Goal: Task Accomplishment & Management: Use online tool/utility

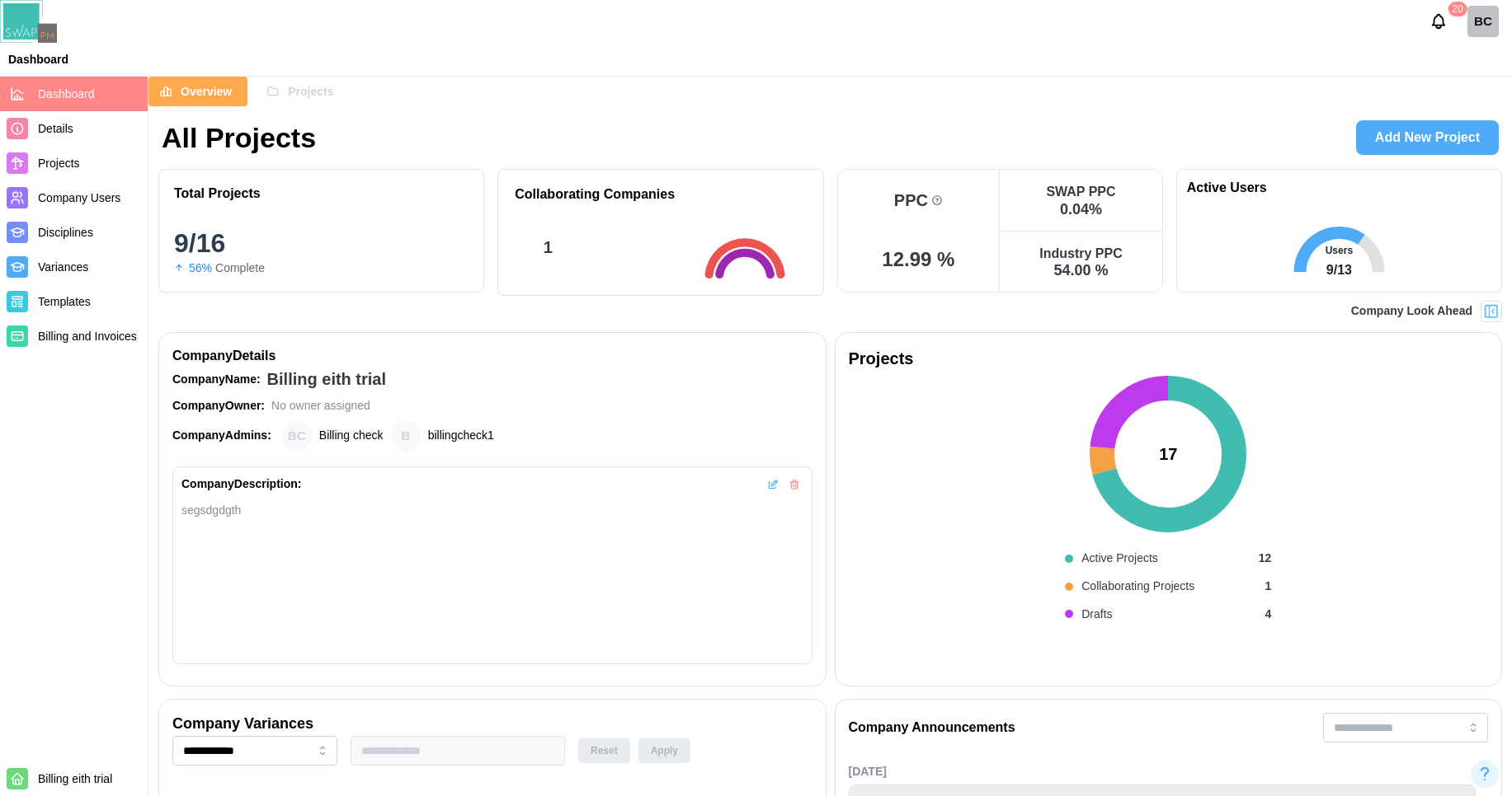
click at [282, 93] on div "Projects" at bounding box center [299, 91] width 67 height 28
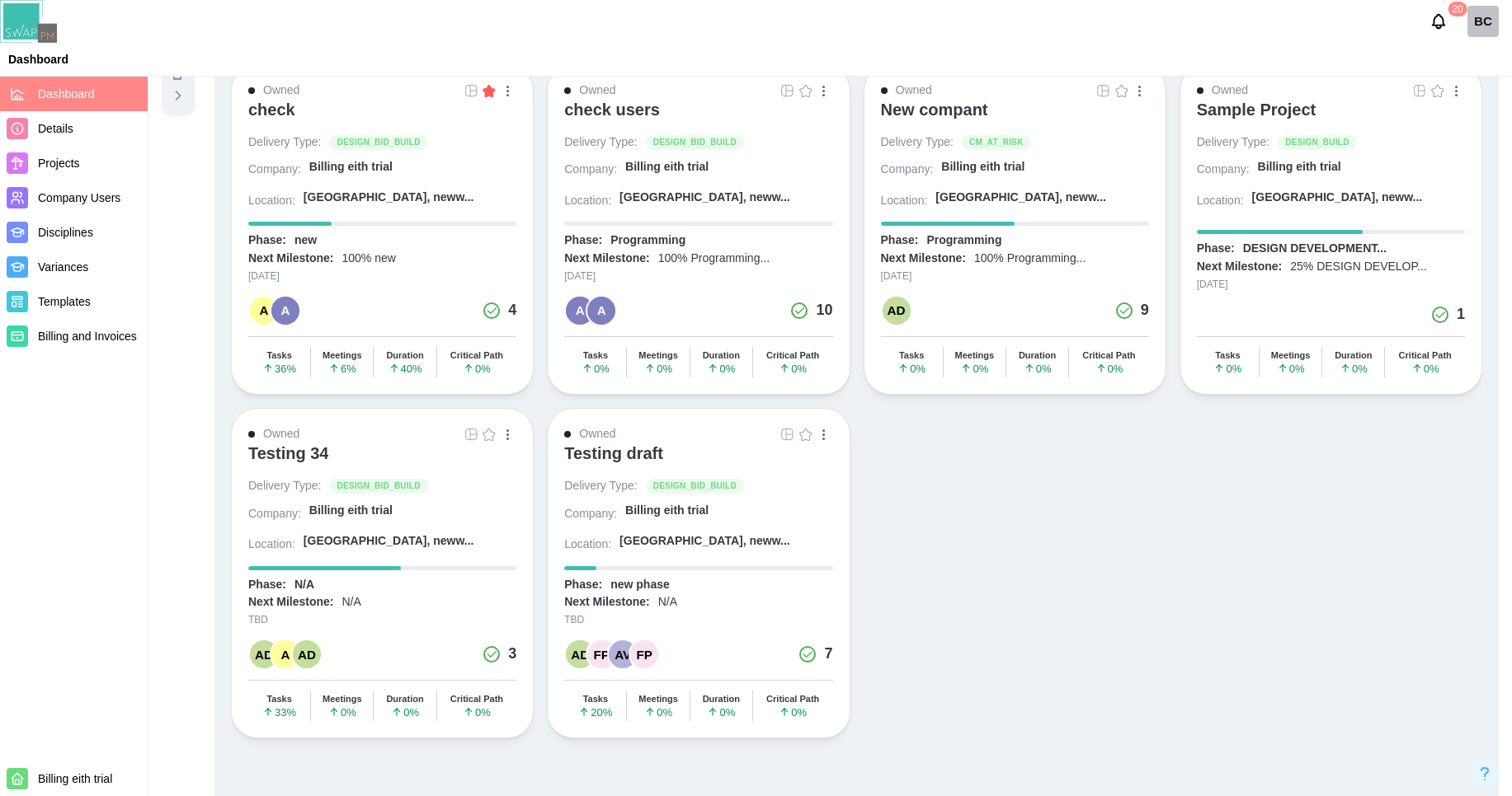
scroll to position [235, 0]
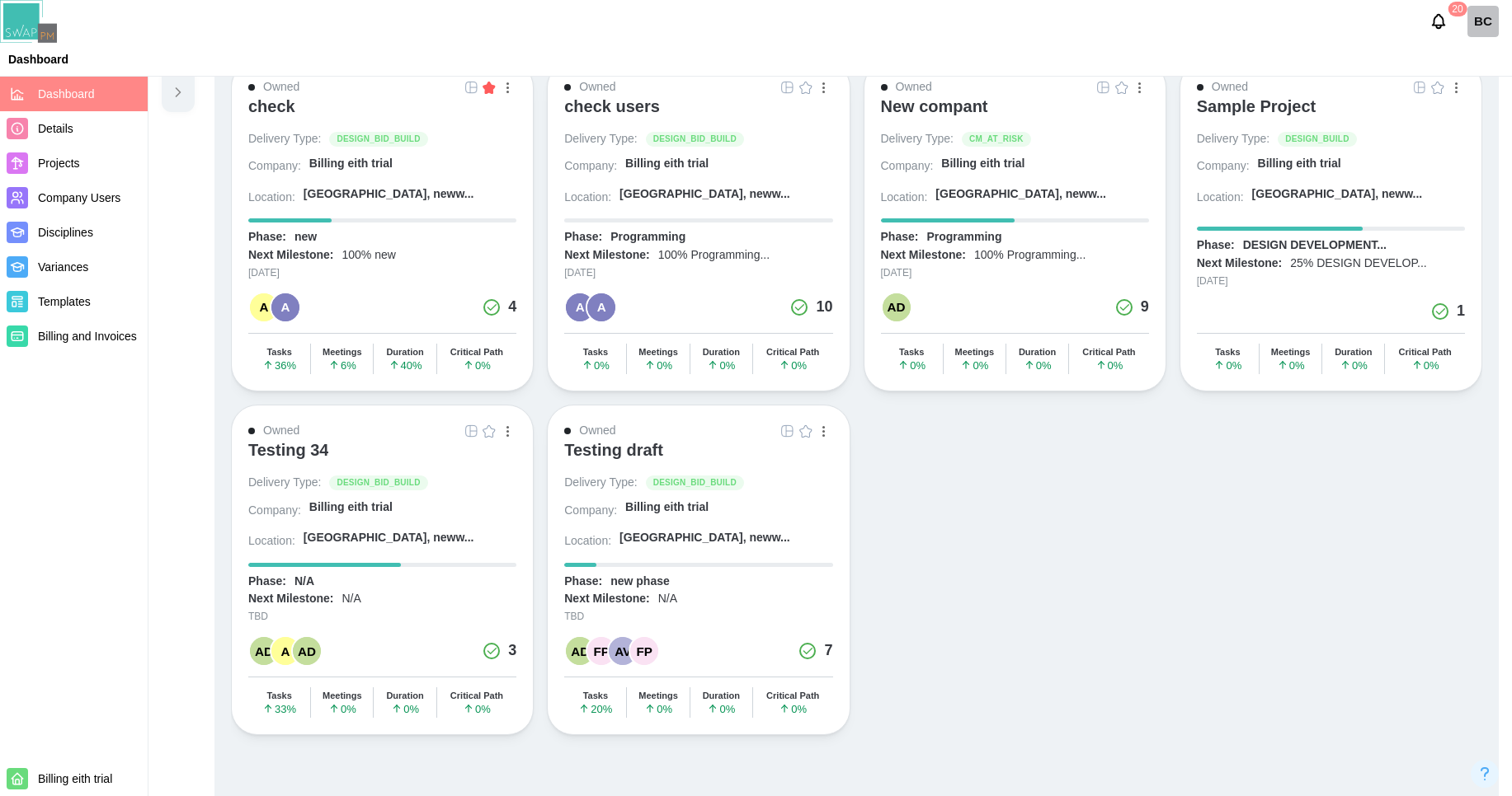
click at [304, 659] on div "AD" at bounding box center [307, 651] width 28 height 28
click at [286, 649] on div "A" at bounding box center [285, 651] width 28 height 28
click at [285, 315] on div "A" at bounding box center [285, 308] width 28 height 28
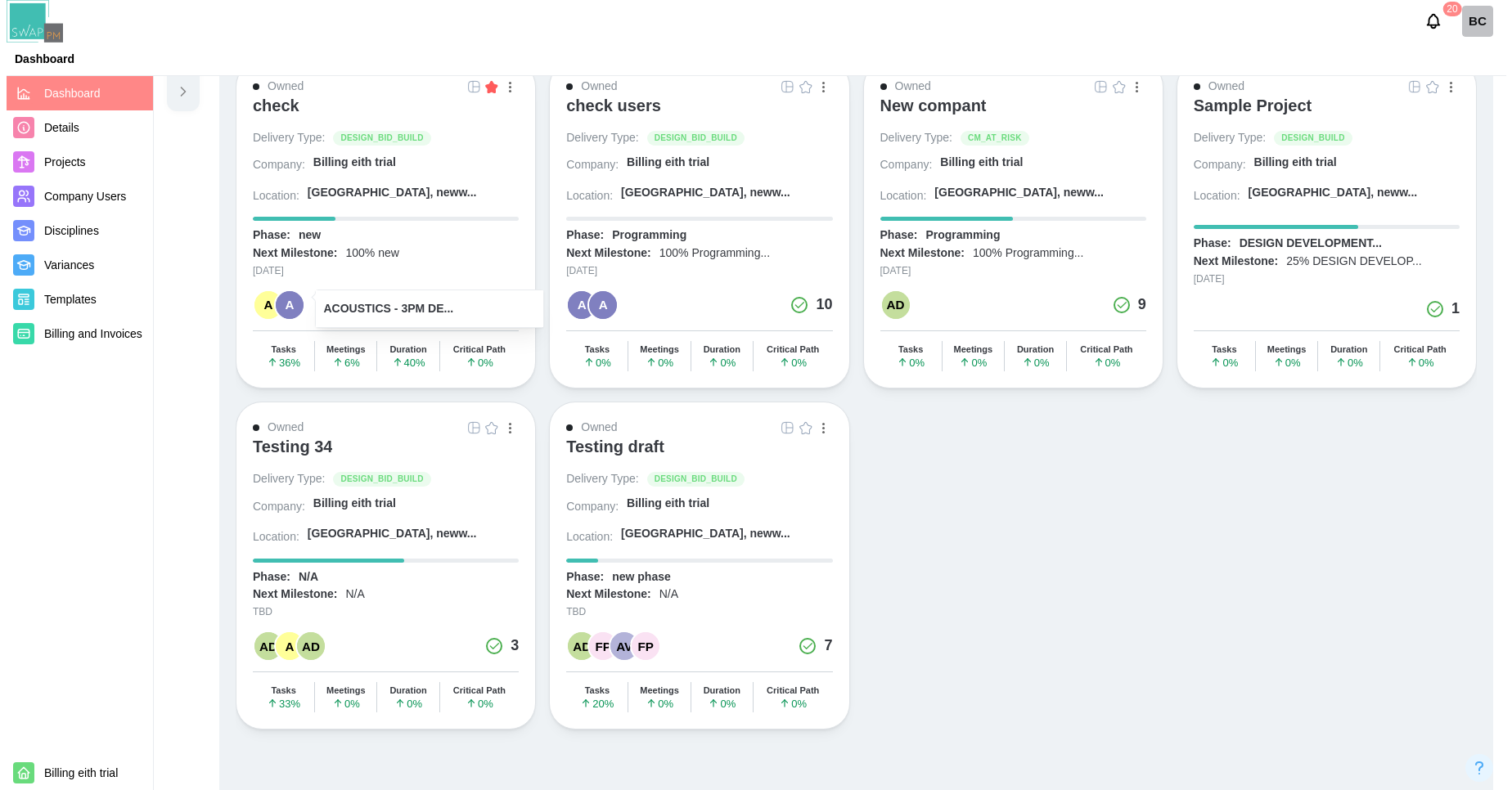
scroll to position [0, 0]
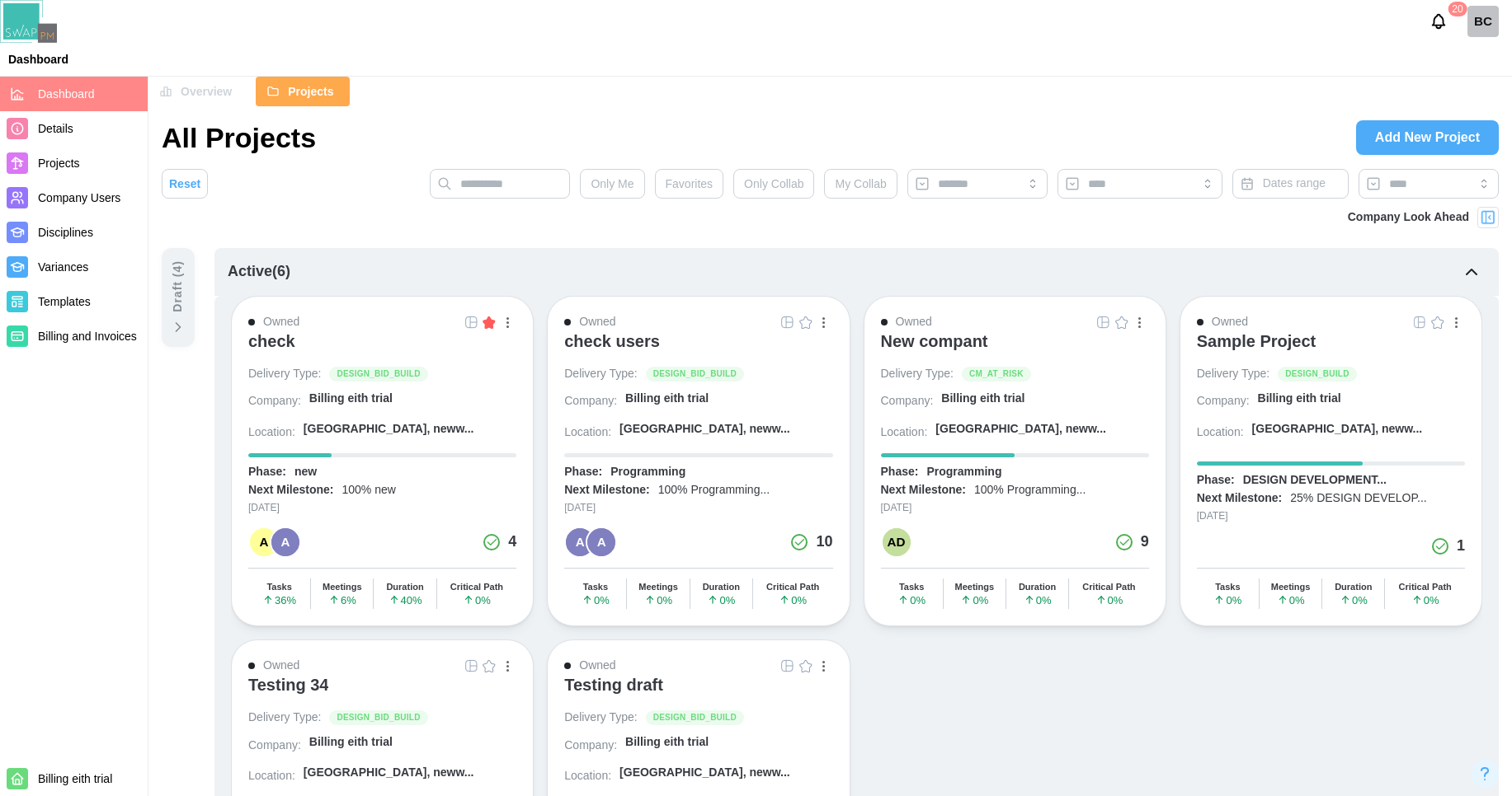
click at [56, 311] on span "Templates" at bounding box center [90, 302] width 103 height 21
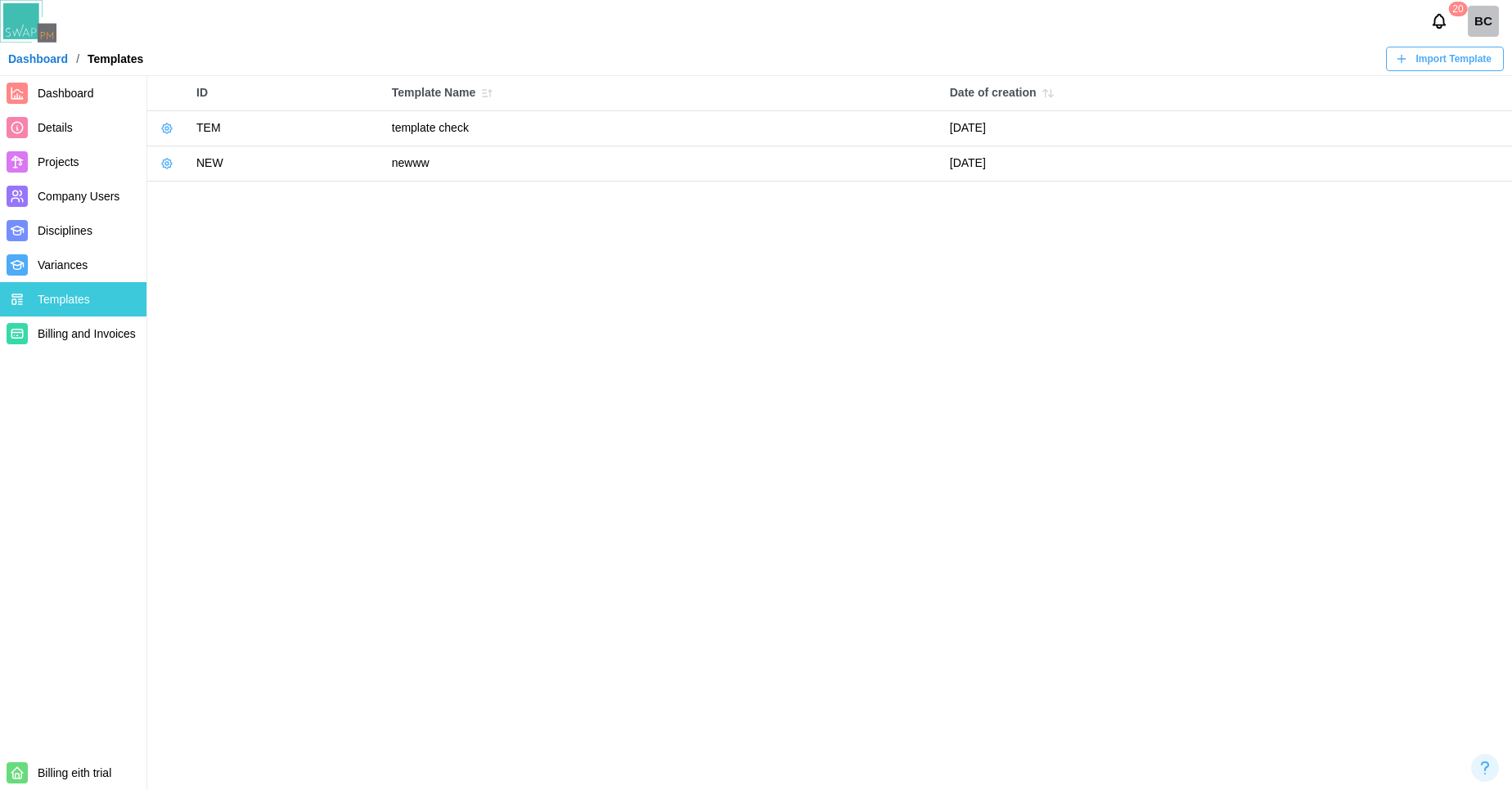
click at [168, 166] on icon "button" at bounding box center [166, 163] width 13 height 13
click at [213, 257] on div "Export Template" at bounding box center [230, 259] width 83 height 13
click at [1427, 60] on span "Import Template" at bounding box center [1453, 59] width 75 height 23
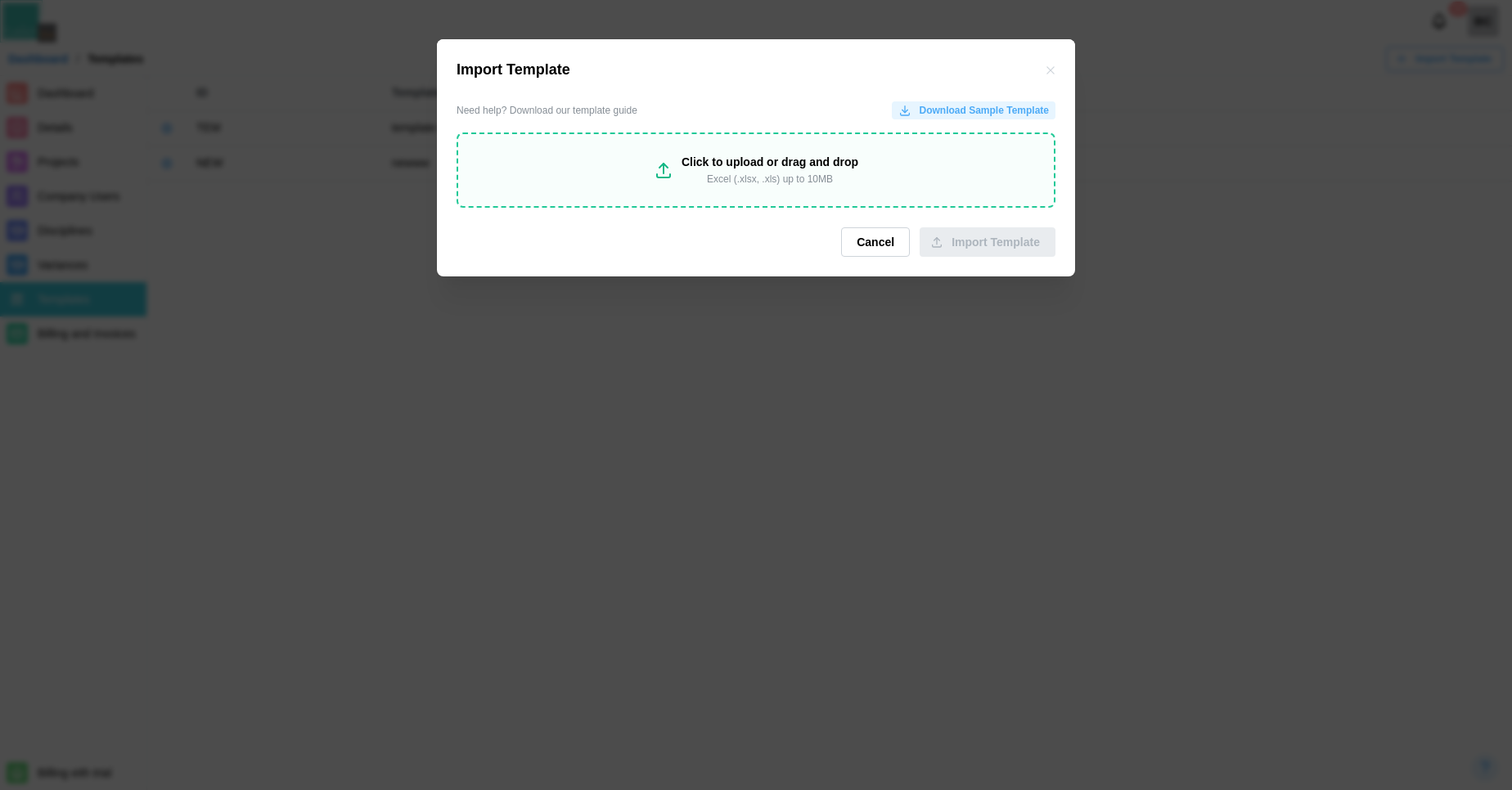
click at [761, 196] on div "Click to upload or drag and drop Excel (.xlsx, .xls) up to 10MB" at bounding box center [756, 170] width 599 height 75
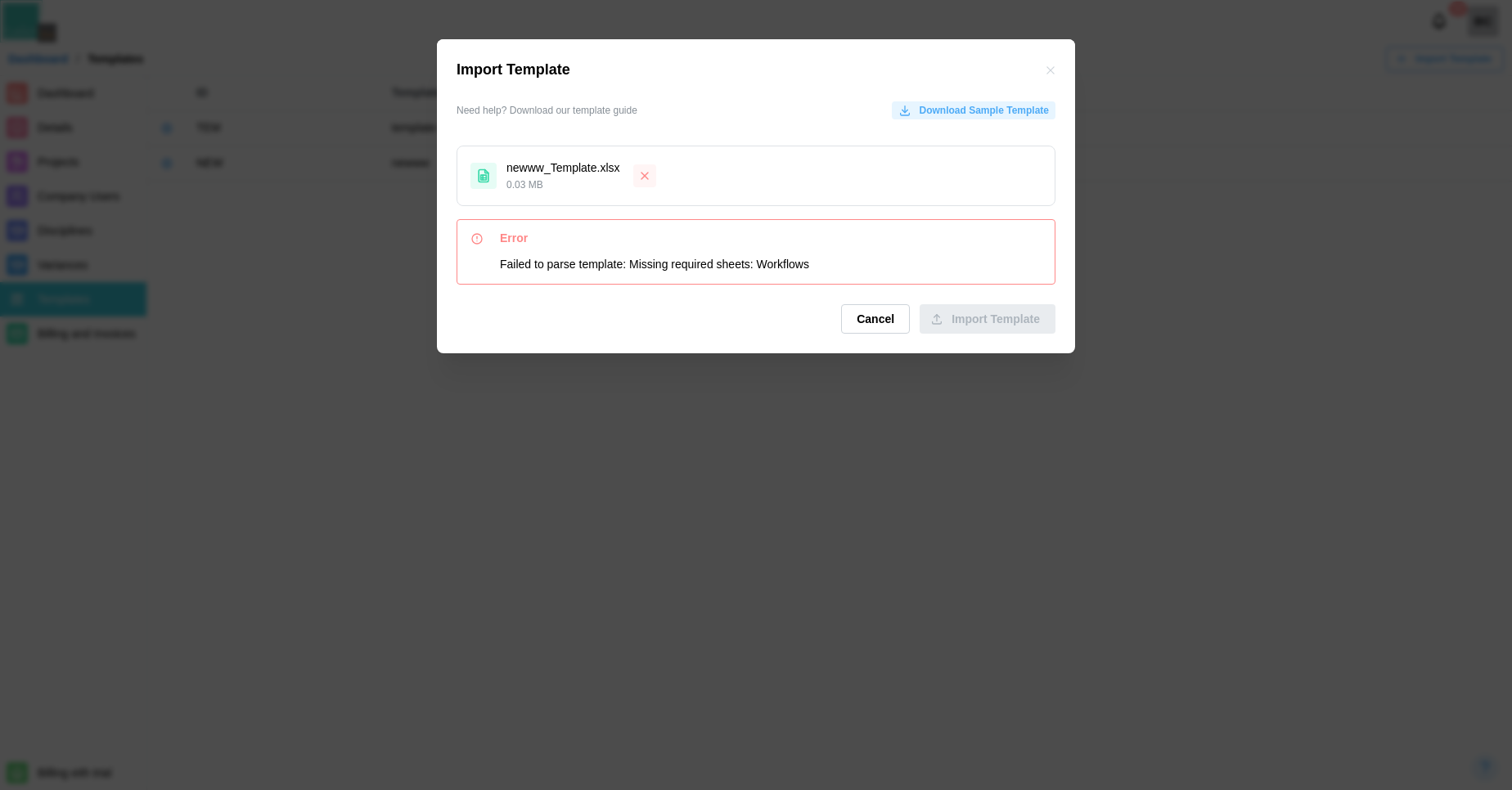
click at [881, 322] on span "Cancel" at bounding box center [875, 319] width 38 height 28
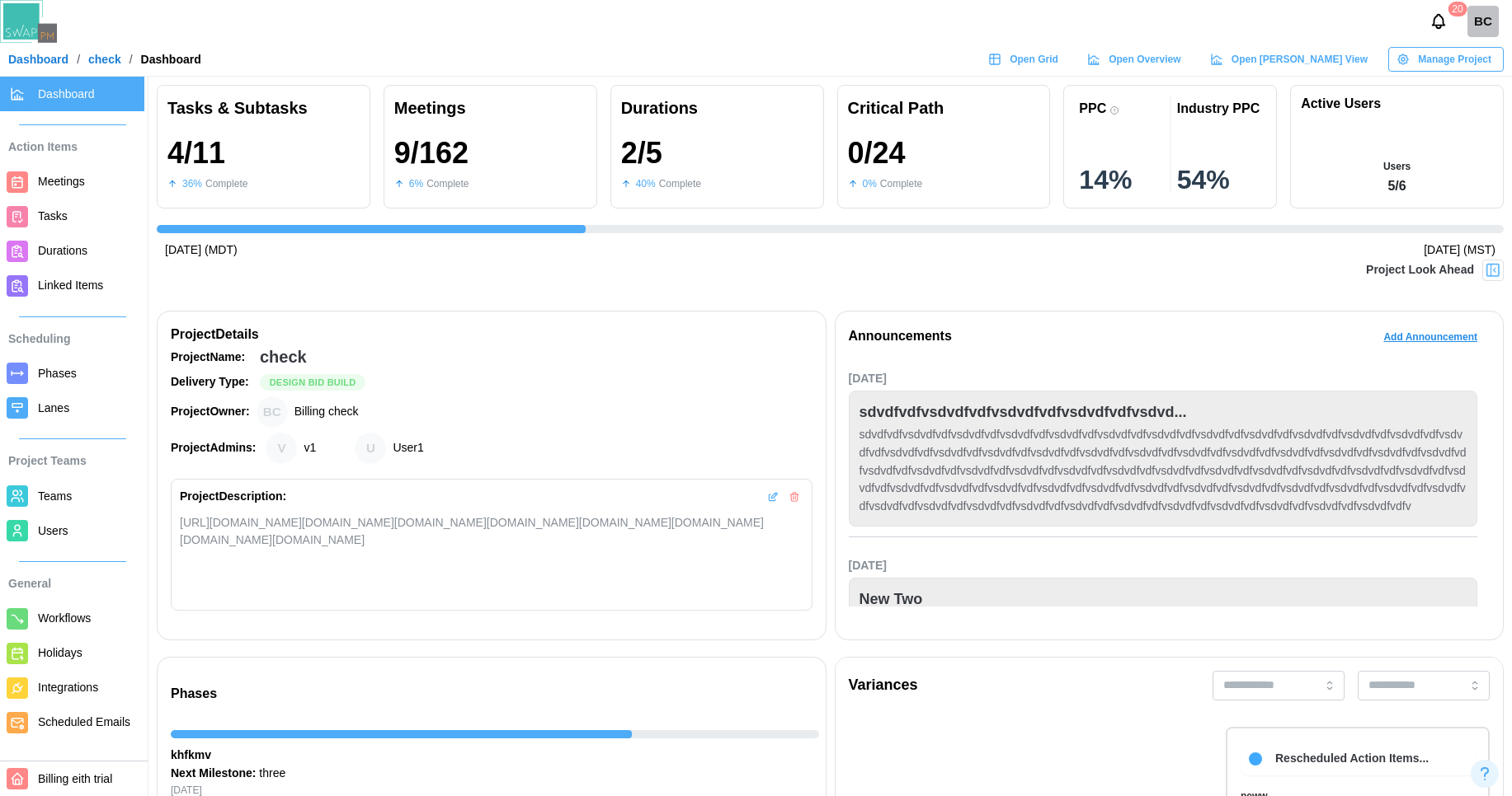
scroll to position [0, 684]
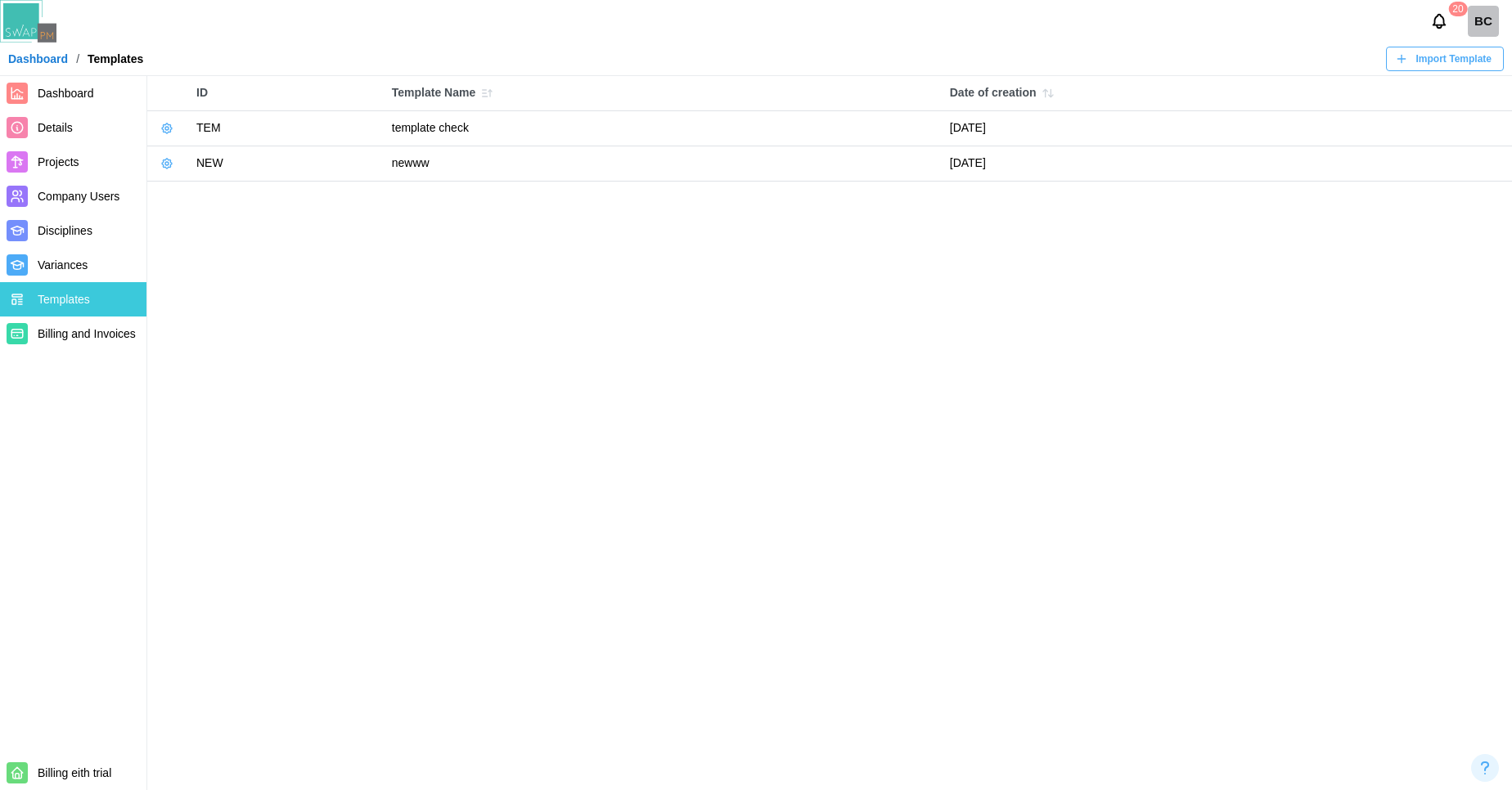
click at [172, 125] on icon "button" at bounding box center [166, 128] width 13 height 13
click at [214, 225] on div "Export Template" at bounding box center [230, 223] width 83 height 13
click at [1438, 55] on span "Import Template" at bounding box center [1453, 59] width 75 height 23
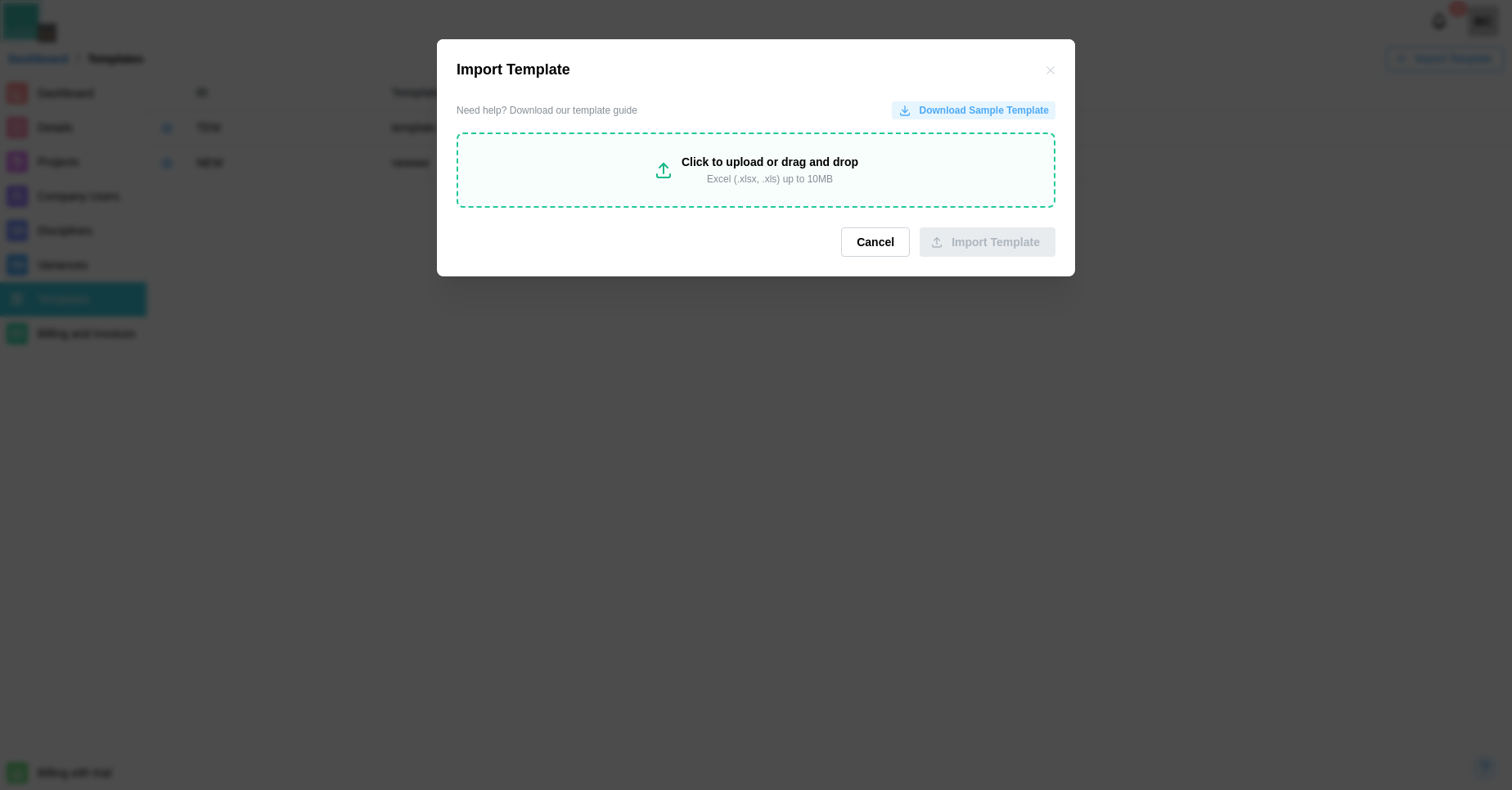
click at [780, 163] on div "Click to upload or drag and drop" at bounding box center [769, 162] width 177 height 18
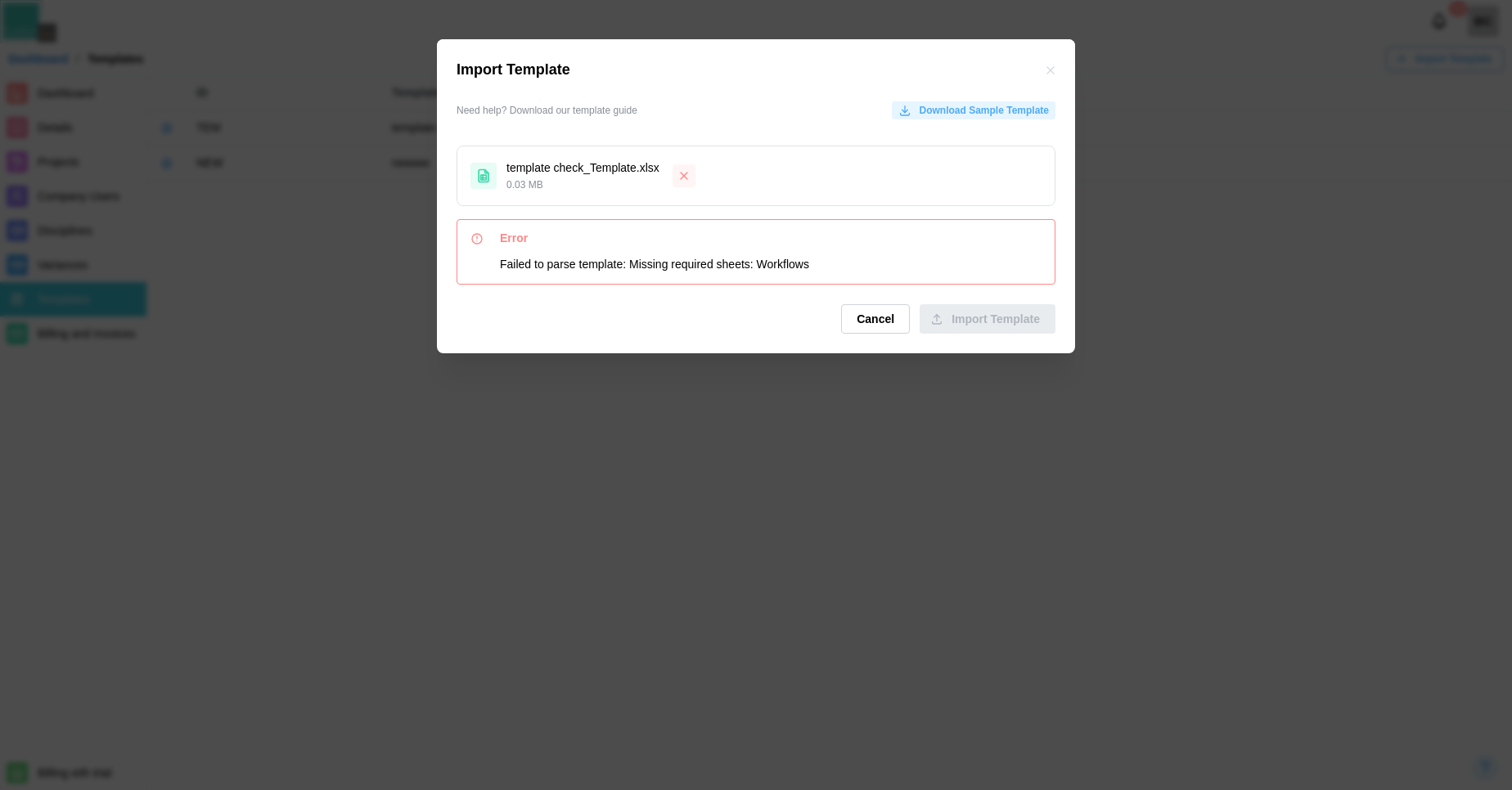
click at [872, 310] on span "Cancel" at bounding box center [875, 319] width 38 height 28
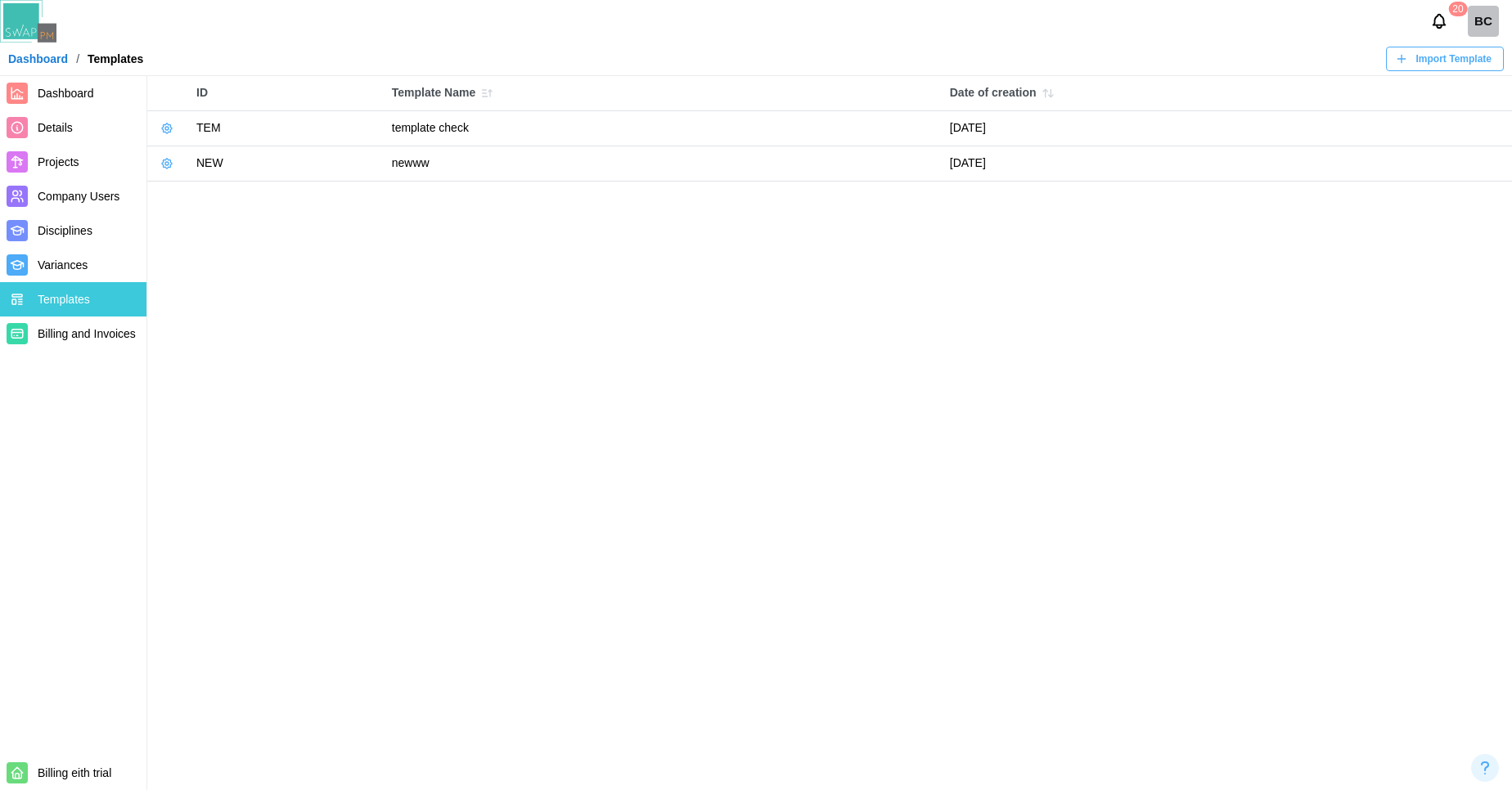
click at [168, 157] on button "button" at bounding box center [166, 163] width 23 height 23
click at [544, 308] on main "ID Template Name Date of creation TEM template check [DATE] Delete Template Use…" at bounding box center [756, 395] width 1512 height 790
